Goal: Task Accomplishment & Management: Use online tool/utility

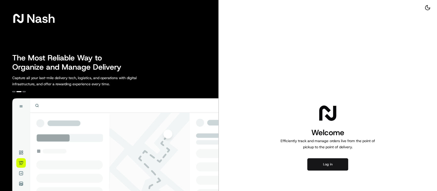
click at [322, 163] on button "Log in" at bounding box center [327, 164] width 41 height 12
